Goal: Navigation & Orientation: Find specific page/section

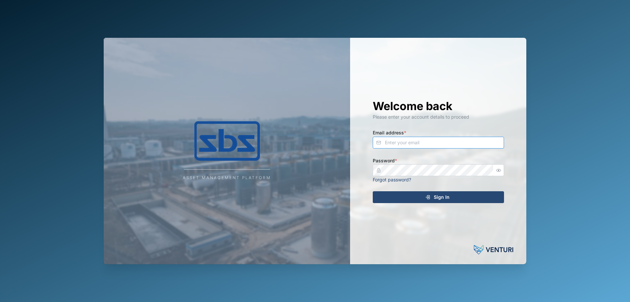
click at [406, 146] on input "Email address *" at bounding box center [438, 142] width 131 height 12
type input "[PERSON_NAME][EMAIL_ADDRESS][DOMAIN_NAME]"
click at [386, 192] on div "Sign In" at bounding box center [437, 196] width 121 height 11
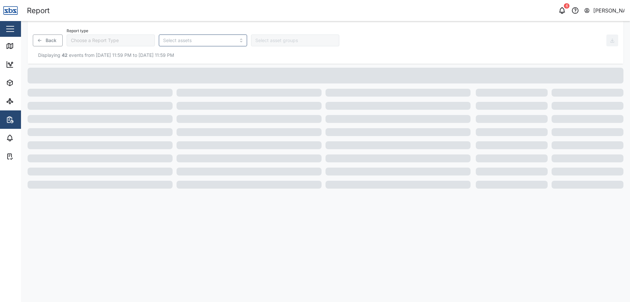
type input "Trip History"
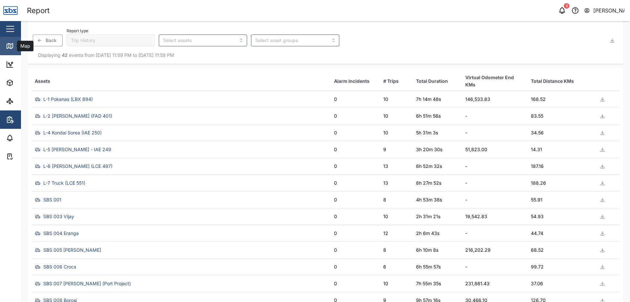
click at [11, 45] on icon at bounding box center [11, 46] width 0 height 4
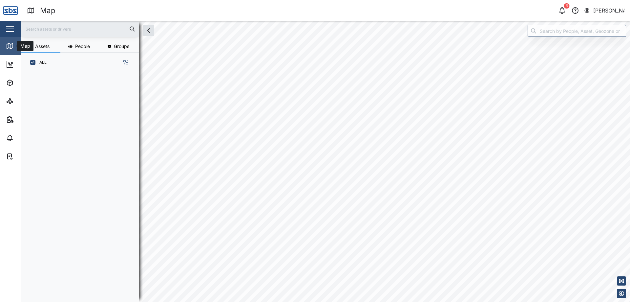
scroll to position [221, 103]
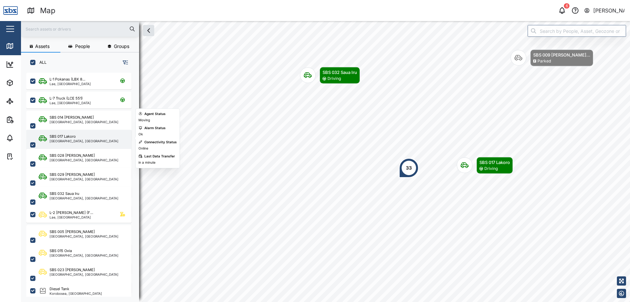
click at [102, 135] on div "SBS 017 [GEOGRAPHIC_DATA], [GEOGRAPHIC_DATA]" at bounding box center [83, 145] width 89 height 22
